Goal: Task Accomplishment & Management: Manage account settings

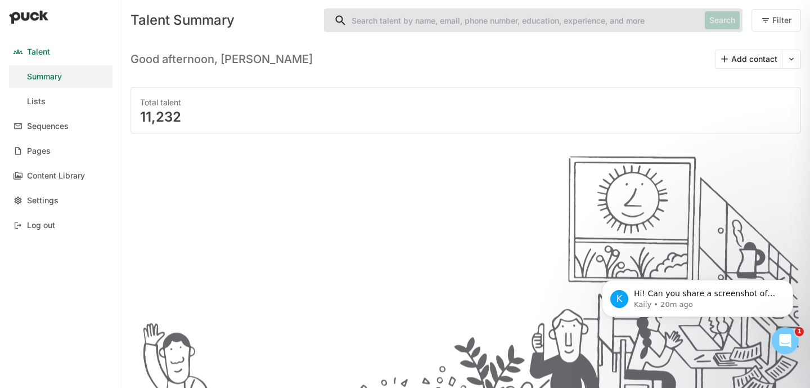
click at [104, 92] on link "Lists" at bounding box center [61, 101] width 104 height 23
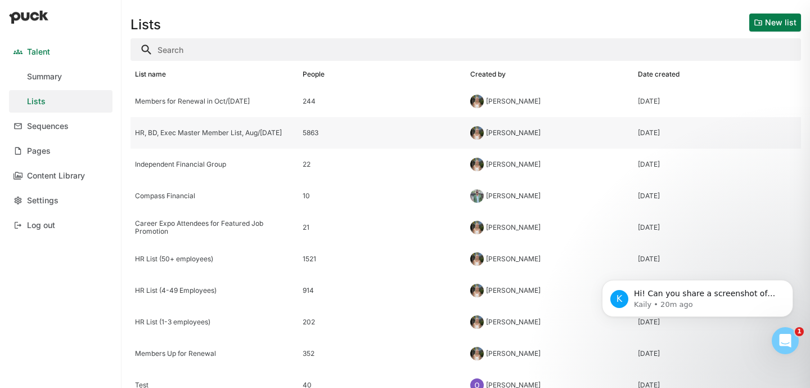
click at [174, 141] on div "HR, BD, Exec Master Member List, Aug/[DATE]" at bounding box center [215, 133] width 168 height 32
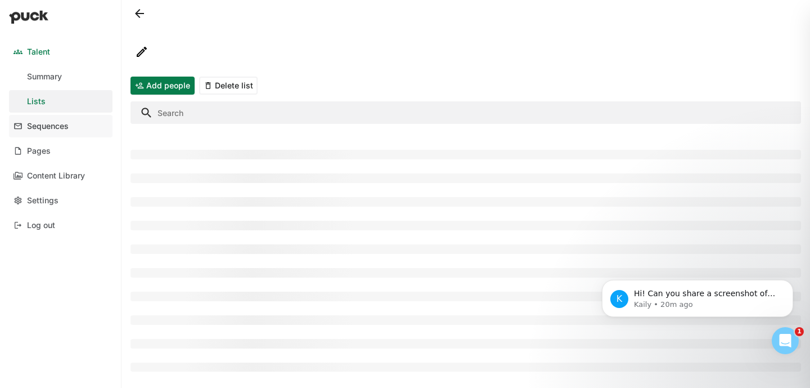
click at [42, 124] on div "Sequences" at bounding box center [48, 127] width 42 height 10
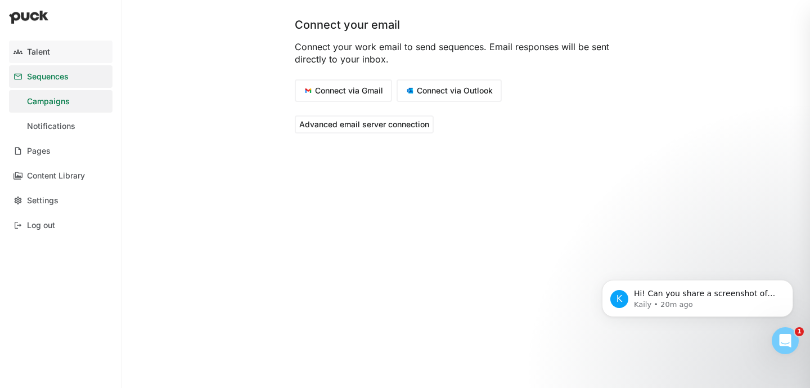
click at [60, 55] on link "Talent" at bounding box center [61, 52] width 104 height 23
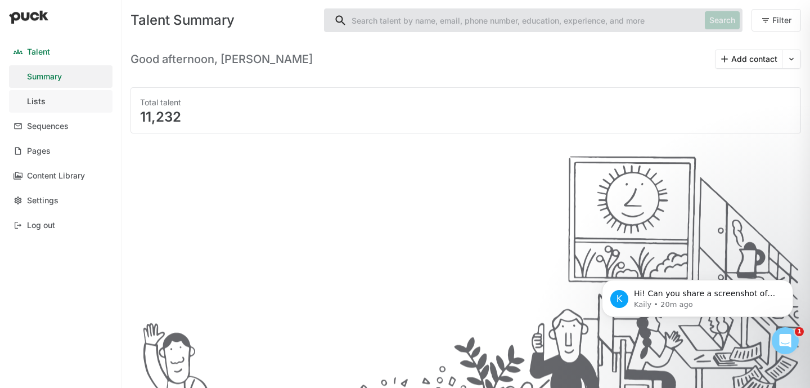
click at [51, 98] on link "Lists" at bounding box center [61, 101] width 104 height 23
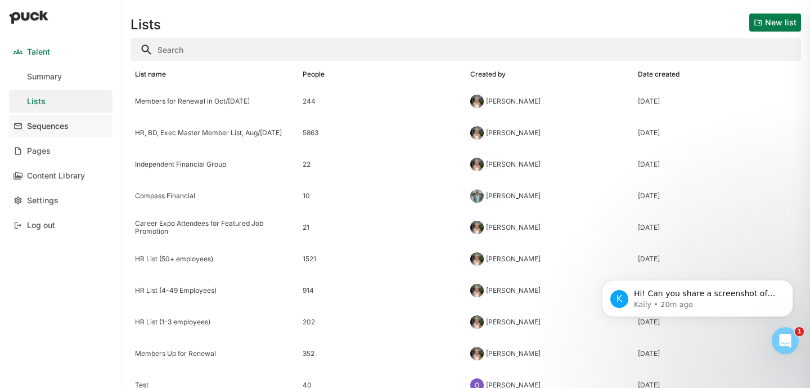
click at [53, 134] on link "Sequences" at bounding box center [61, 126] width 104 height 23
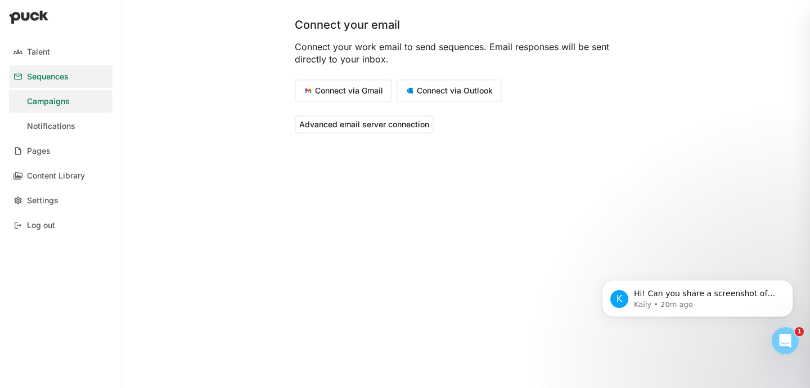
click at [439, 87] on button "Connect via Outlook" at bounding box center [449, 90] width 105 height 23
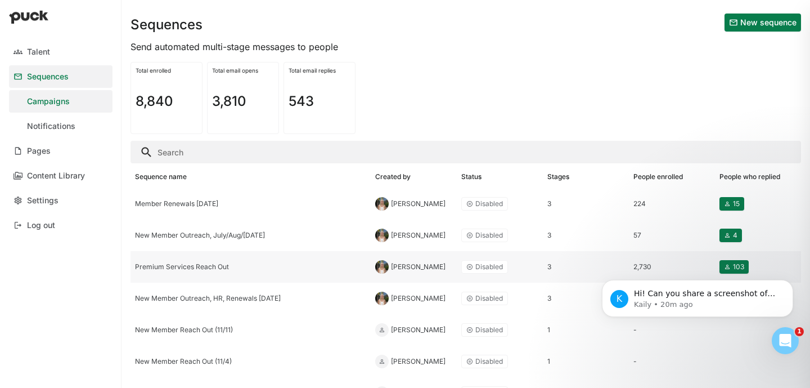
click at [191, 262] on div "Premium Services Reach Out" at bounding box center [251, 267] width 240 height 32
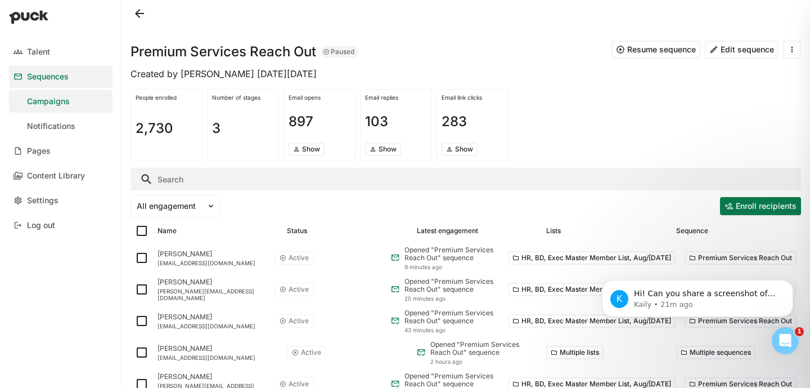
click at [656, 51] on button "Resume sequence" at bounding box center [656, 50] width 89 height 18
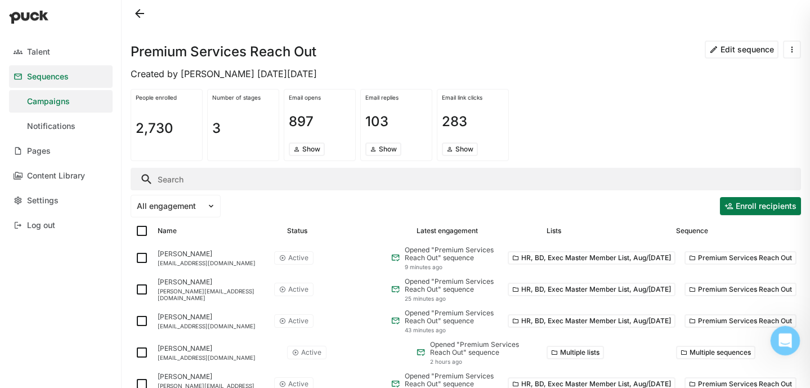
click at [783, 339] on icon "Open Intercom Messenger" at bounding box center [783, 339] width 19 height 19
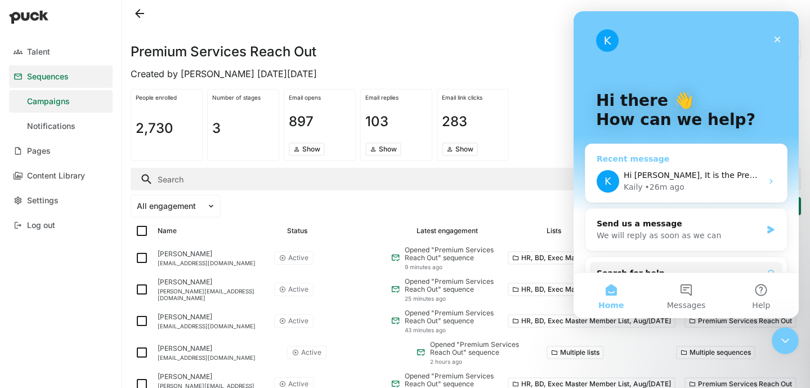
click at [734, 184] on div "Kaily • 26m ago" at bounding box center [692, 187] width 138 height 12
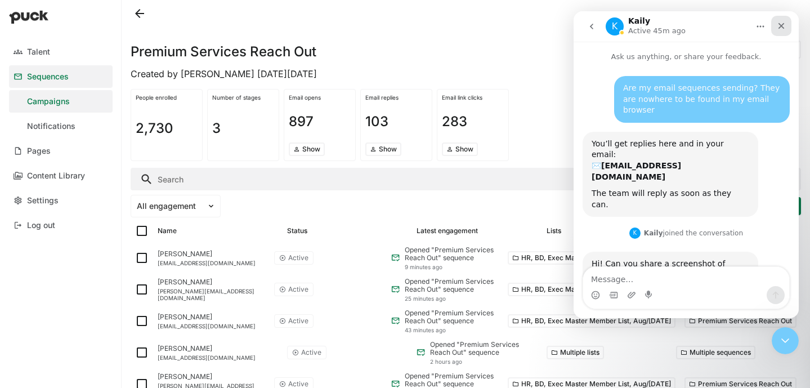
click at [784, 24] on icon "Close" at bounding box center [780, 25] width 9 height 9
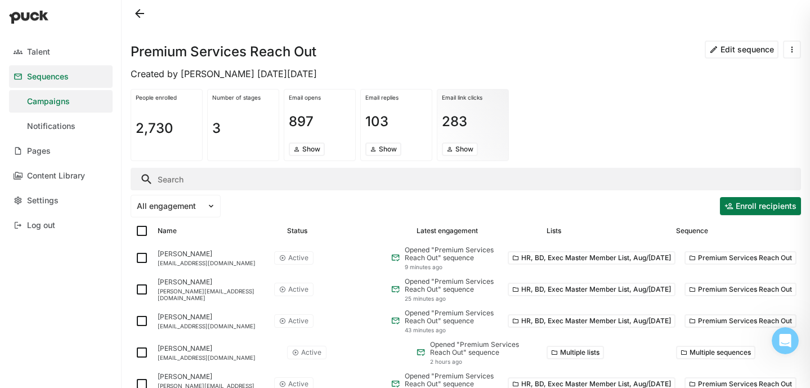
scroll to position [199, 0]
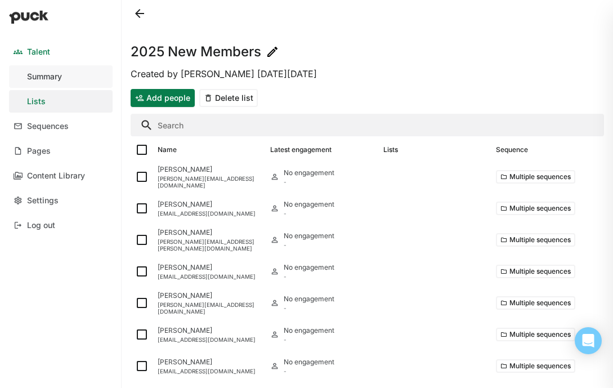
click at [42, 74] on div "Summary" at bounding box center [44, 77] width 35 height 10
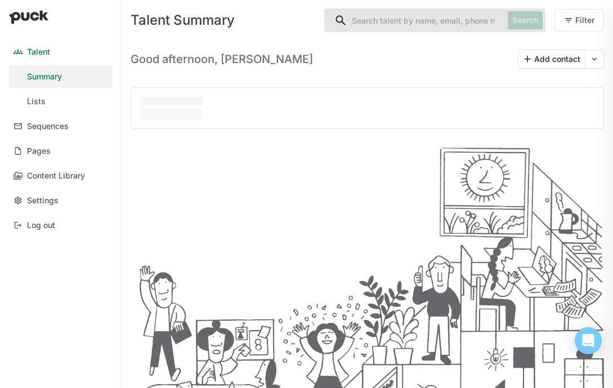
click at [38, 59] on link "Talent" at bounding box center [61, 52] width 104 height 23
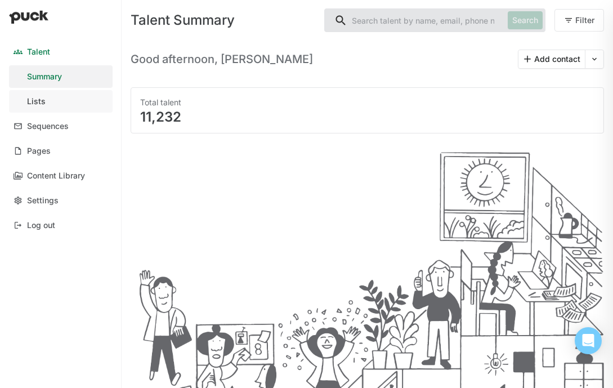
click at [49, 99] on link "Lists" at bounding box center [61, 101] width 104 height 23
